Goal: Task Accomplishment & Management: Use online tool/utility

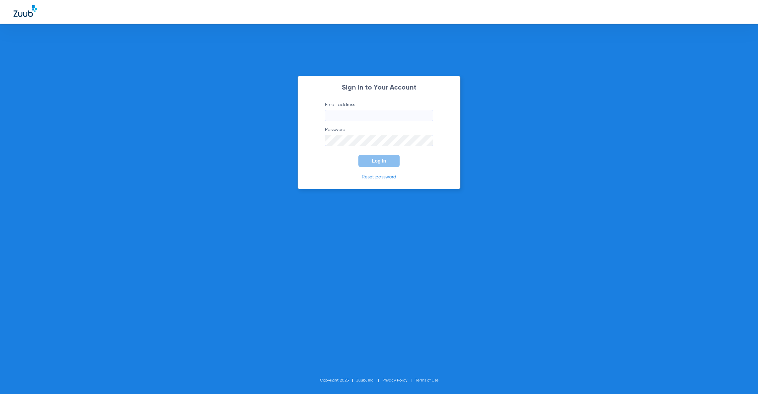
click at [388, 118] on input "Email address" at bounding box center [379, 115] width 108 height 11
type input "[PERSON_NAME][EMAIL_ADDRESS][PERSON_NAME][DOMAIN_NAME]"
click at [385, 162] on span "Log In" at bounding box center [379, 160] width 14 height 5
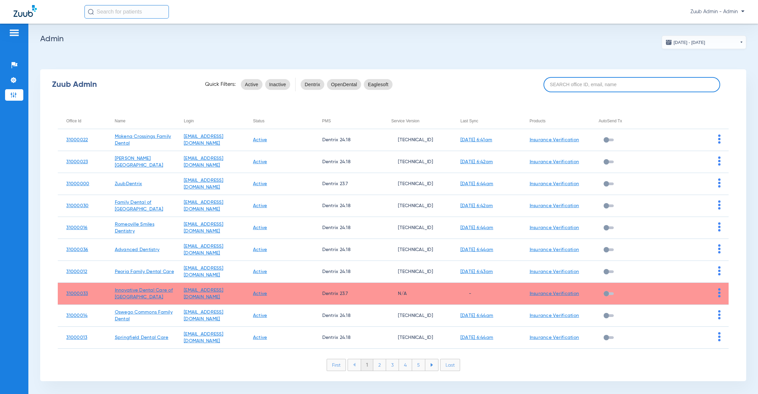
click at [597, 80] on input at bounding box center [631, 84] width 177 height 15
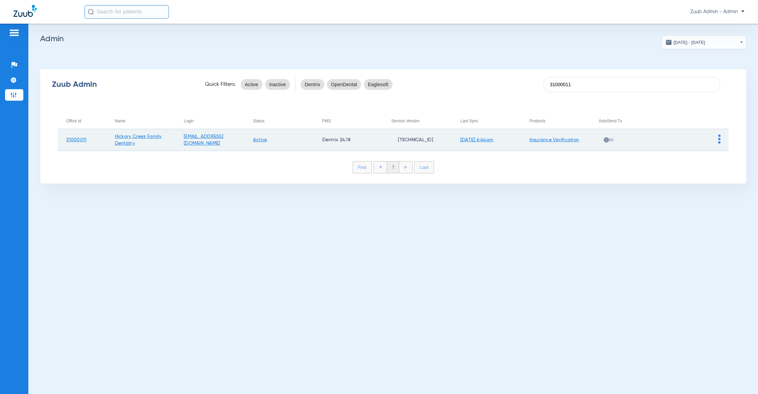
type input "31000011"
click at [718, 138] on img at bounding box center [719, 138] width 2 height 9
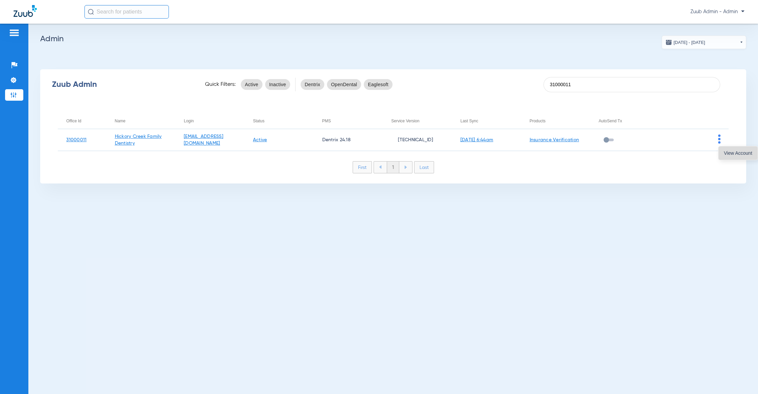
click at [735, 155] on span "View Account" at bounding box center [738, 153] width 28 height 5
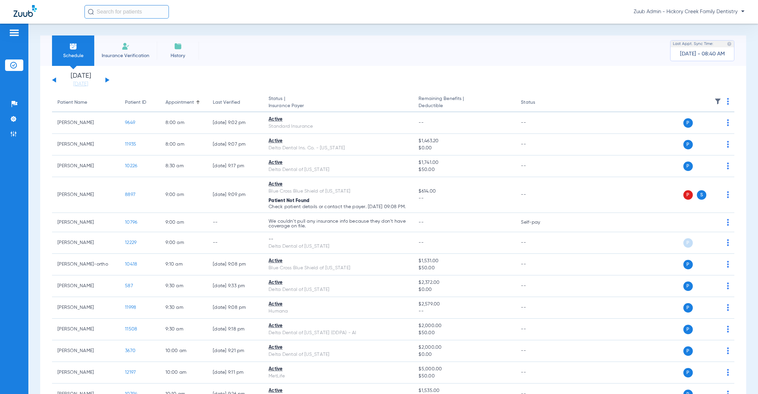
click at [137, 10] on input "text" at bounding box center [126, 12] width 84 height 14
paste input "11142"
type input "11142"
click at [156, 39] on td "[DATE]" at bounding box center [166, 35] width 21 height 9
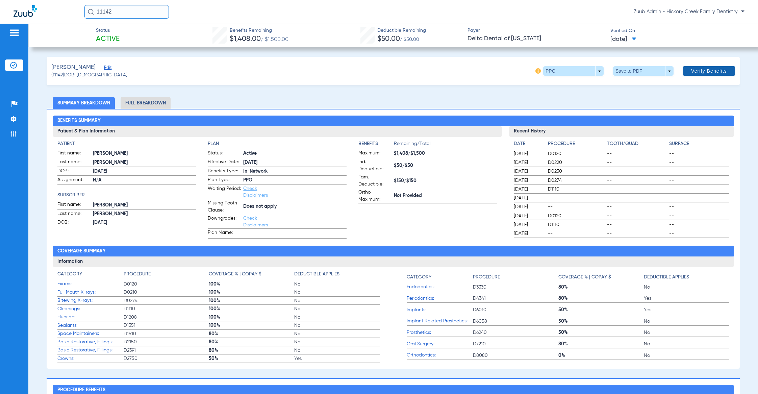
click at [697, 68] on span "Verify Benefits" at bounding box center [709, 70] width 36 height 5
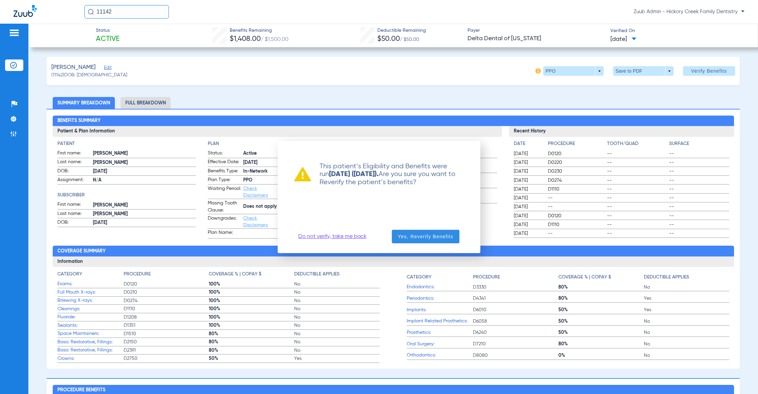
drag, startPoint x: 426, startPoint y: 236, endPoint x: 432, endPoint y: 225, distance: 12.4
click at [427, 234] on span "Yes, Reverify Benefits" at bounding box center [425, 236] width 55 height 7
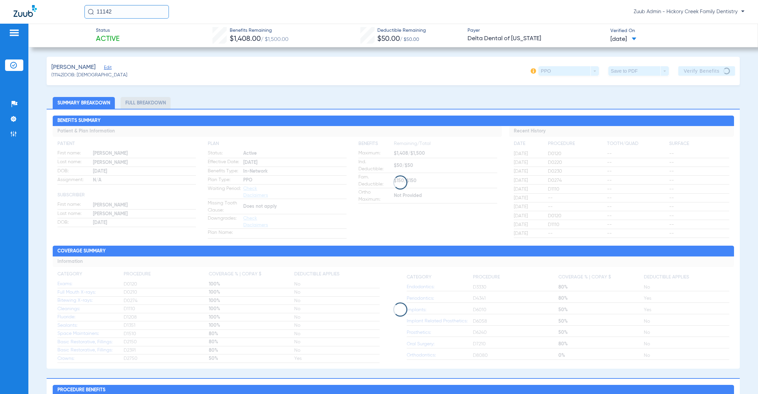
click at [169, 73] on div "[PERSON_NAME] (11142) DOB: [DEMOGRAPHIC_DATA] PPO arrow_drop_down Save to PDF a…" at bounding box center [393, 71] width 693 height 28
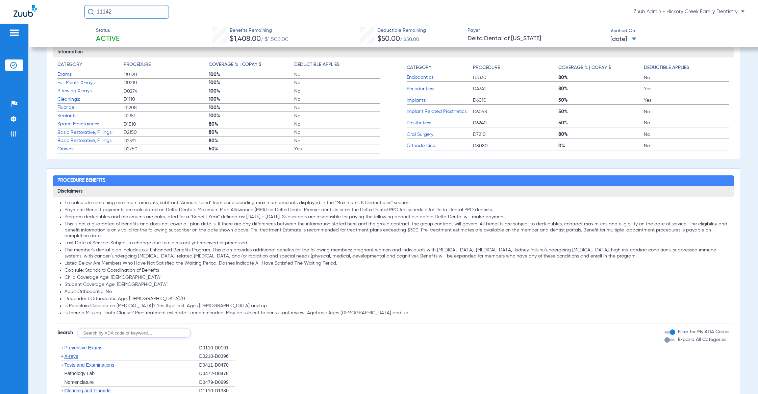
scroll to position [216, 0]
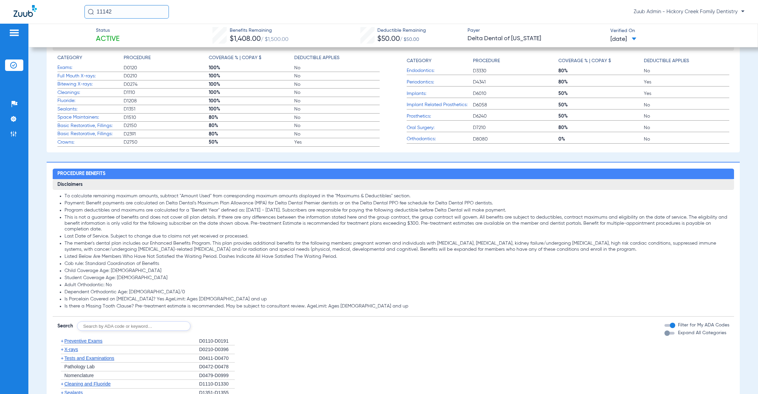
drag, startPoint x: 64, startPoint y: 306, endPoint x: 191, endPoint y: 309, distance: 127.4
click at [192, 309] on li "Is there a Missing Tooth Clause? Pre-treatment estimate is recommended. May be …" at bounding box center [397, 306] width 665 height 6
drag, startPoint x: 307, startPoint y: 307, endPoint x: 162, endPoint y: 306, distance: 144.6
click at [187, 309] on li "Is there a Missing Tooth Clause? Pre-treatment estimate is recommended. May be …" at bounding box center [397, 306] width 665 height 6
drag, startPoint x: 64, startPoint y: 305, endPoint x: 306, endPoint y: 310, distance: 241.6
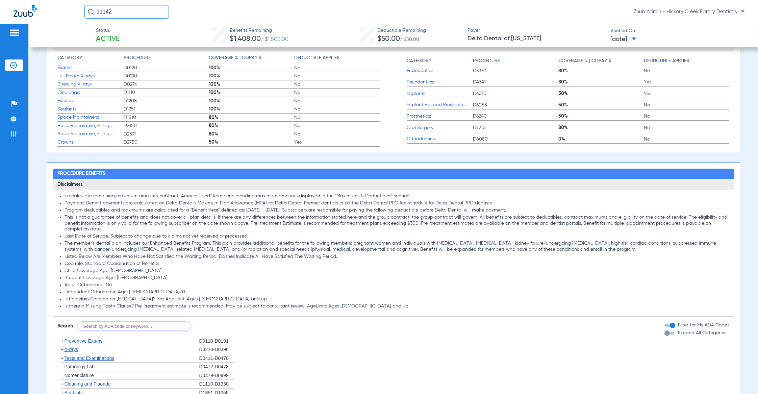
click at [306, 309] on li "Is there a Missing Tooth Clause? Pre-treatment estimate is recommended. May be …" at bounding box center [397, 306] width 665 height 6
copy li "Is there a Missing Tooth Clause? Pre-treatment estimate is recommended. May be …"
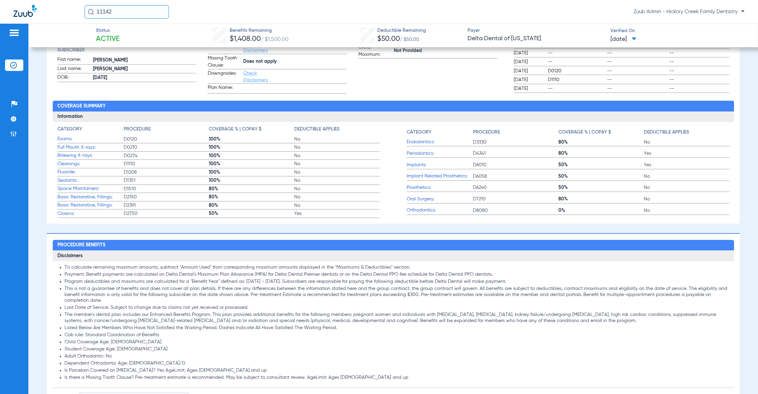
scroll to position [147, 0]
